Goal: Task Accomplishment & Management: Use online tool/utility

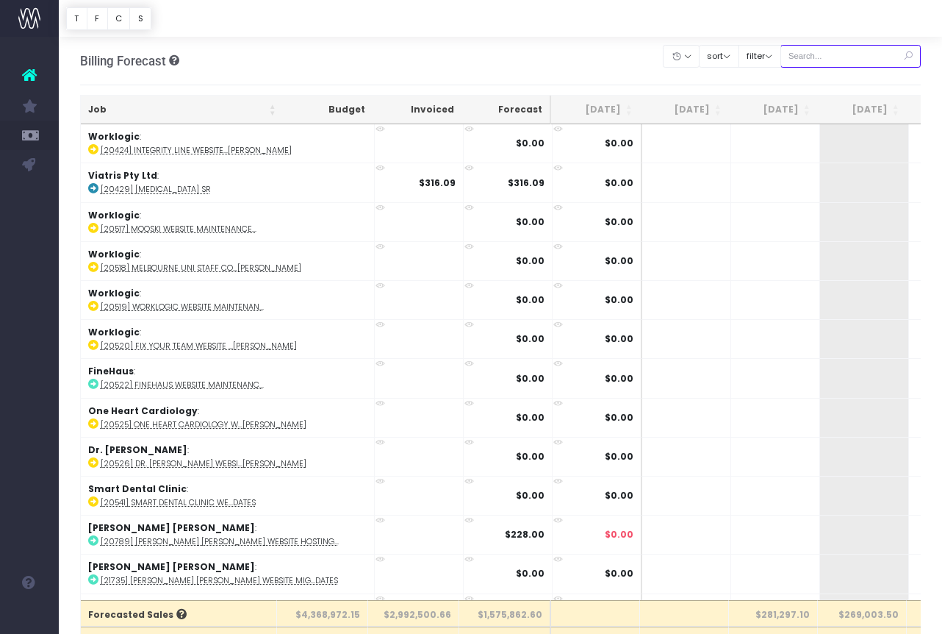
click at [842, 53] on input "text" at bounding box center [851, 56] width 141 height 23
paste input "24743"
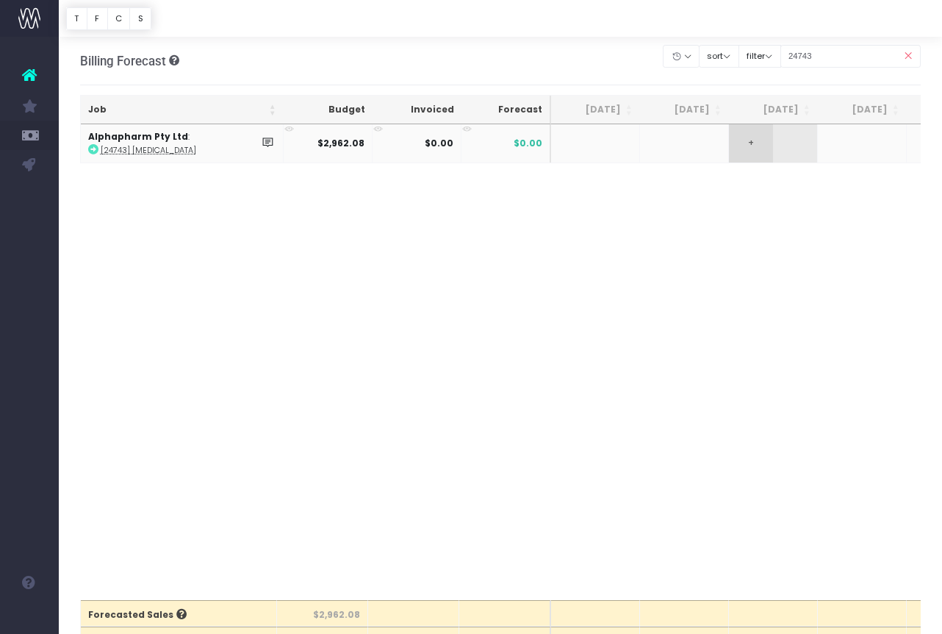
click at [760, 135] on span "+" at bounding box center [751, 143] width 44 height 38
click at [861, 51] on input "24743" at bounding box center [851, 56] width 141 height 23
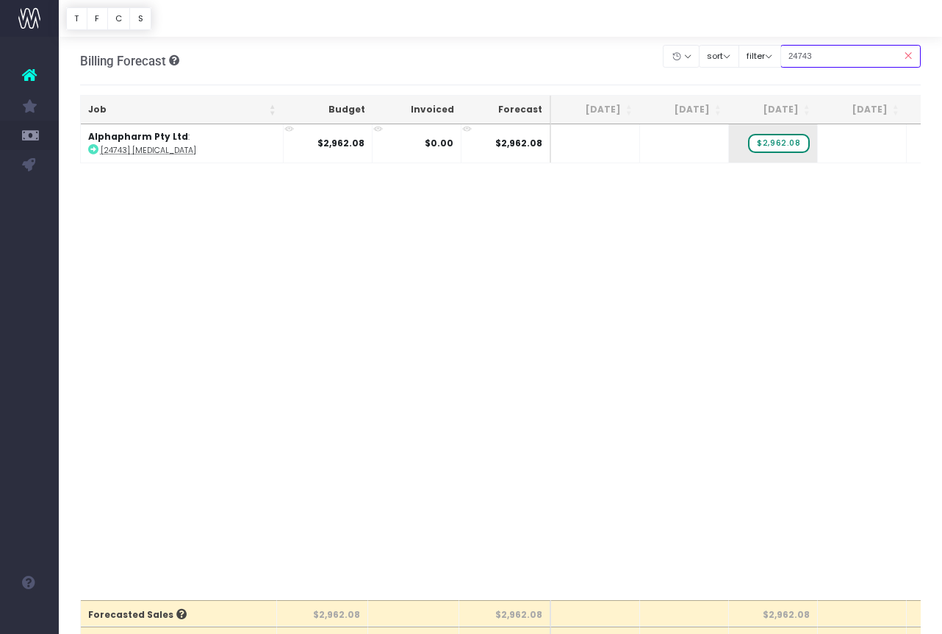
paste input "48"
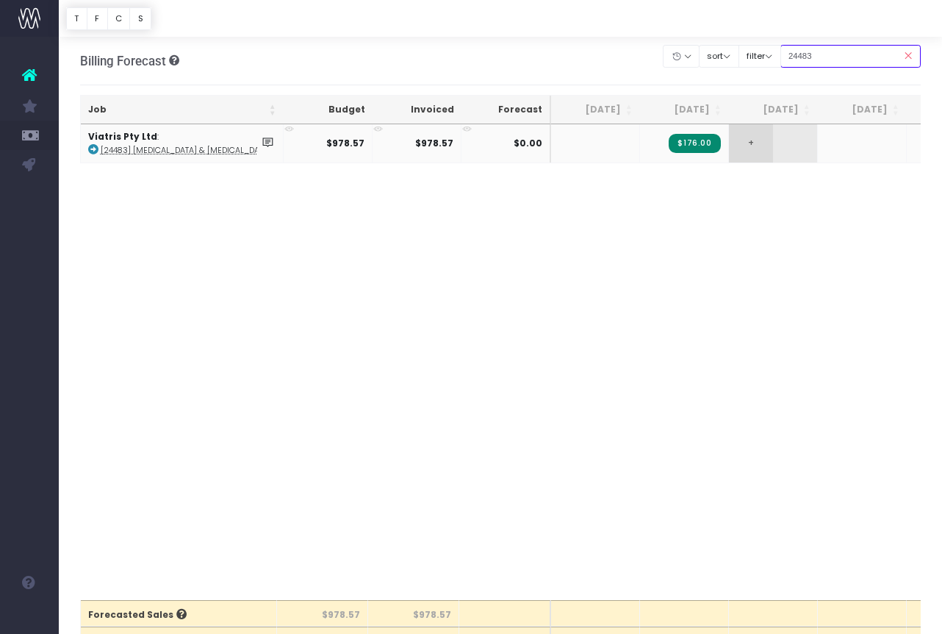
type input "24483"
click at [769, 135] on span "+" at bounding box center [751, 143] width 44 height 38
click at [739, 313] on div "Job Budget Invoiced Forecast [DATE] Sep [DATE] Nov [DATE] Jan [DATE] Mar [DATE]…" at bounding box center [501, 362] width 842 height 476
click at [797, 211] on div "Job Budget Invoiced Forecast [DATE] Sep [DATE] Nov [DATE] Jan [DATE] Mar [DATE]…" at bounding box center [501, 362] width 842 height 476
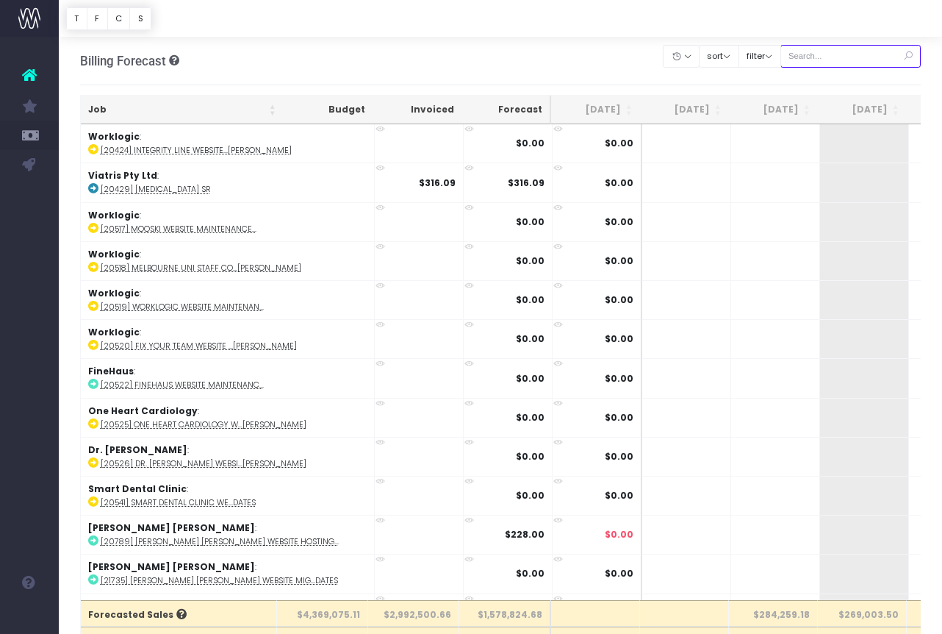
click at [834, 55] on input "text" at bounding box center [851, 56] width 141 height 23
paste input "24483"
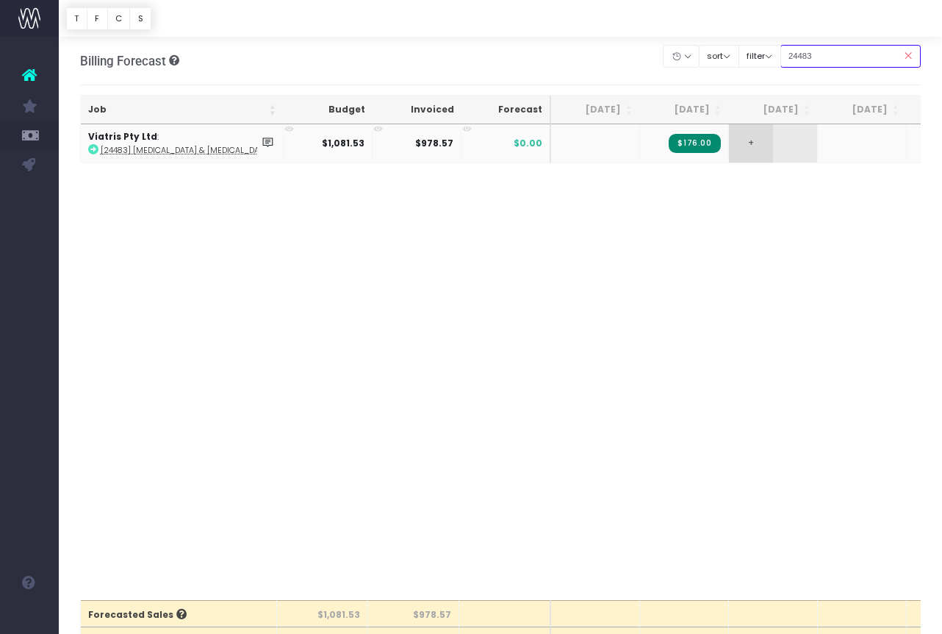
type input "24483"
click at [756, 151] on span "+" at bounding box center [751, 143] width 44 height 38
